Goal: Task Accomplishment & Management: Complete application form

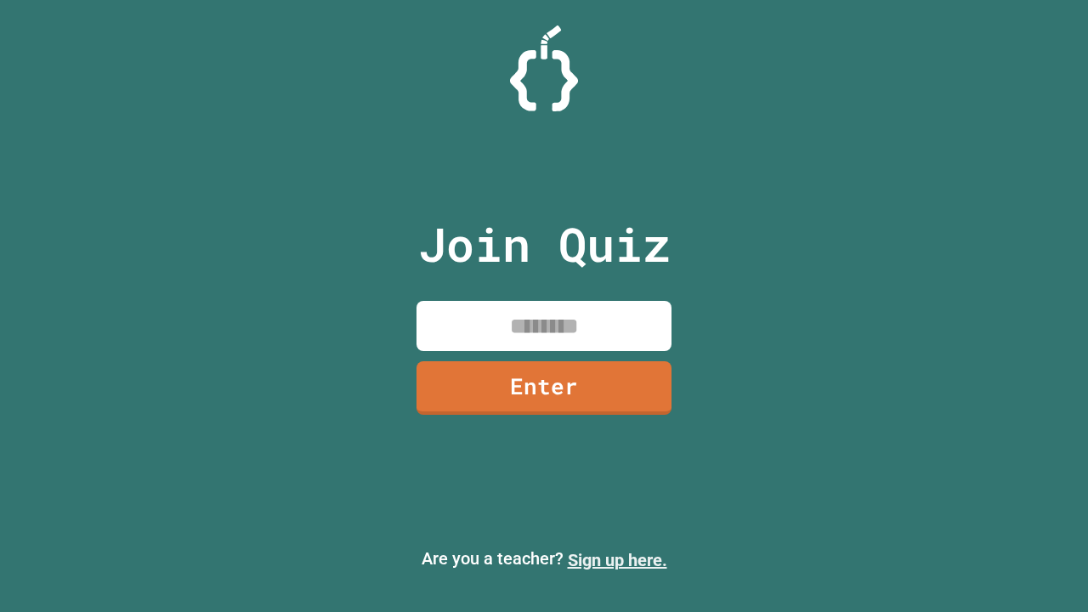
click at [617, 560] on link "Sign up here." at bounding box center [617, 560] width 99 height 20
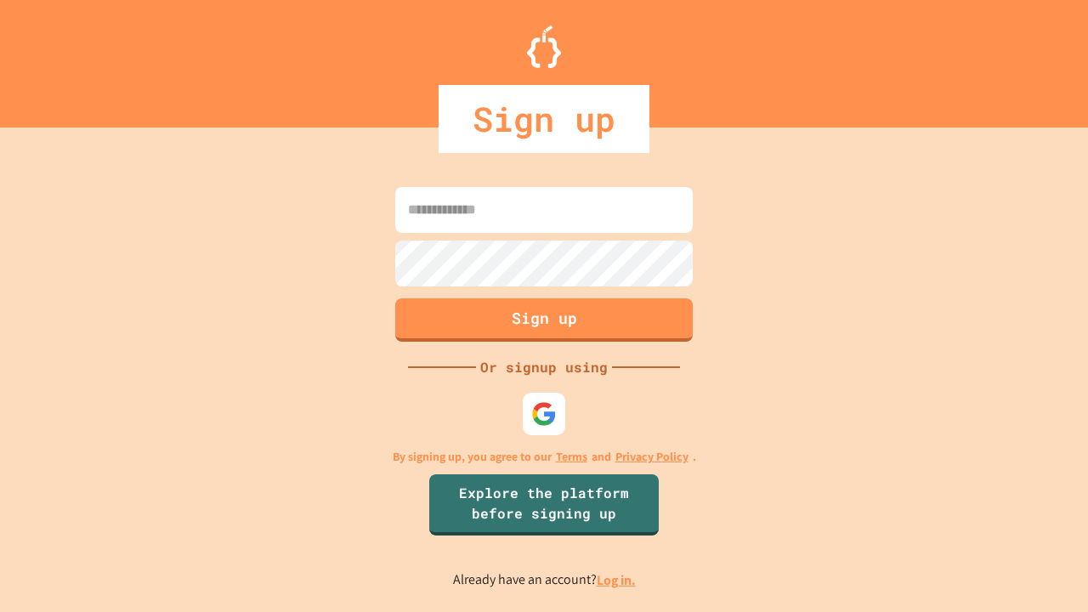
click at [617, 579] on link "Log in." at bounding box center [615, 580] width 39 height 18
